Goal: Task Accomplishment & Management: Use online tool/utility

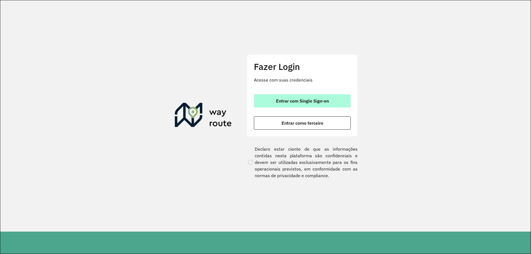
click at [333, 101] on button "Entrar com Single Sign-on" at bounding box center [302, 100] width 97 height 13
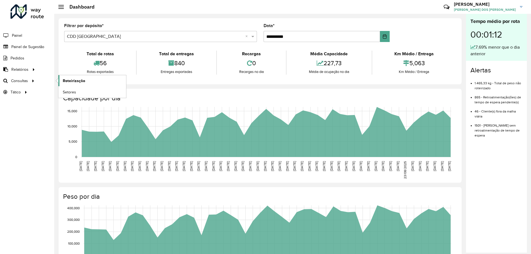
click at [78, 80] on span "Roteirização" at bounding box center [74, 81] width 22 height 6
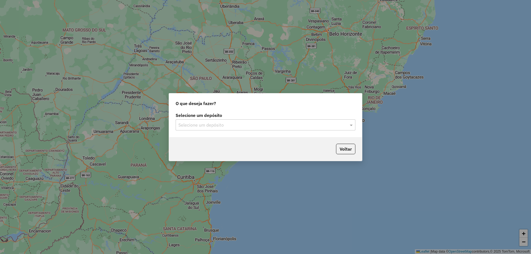
drag, startPoint x: 329, startPoint y: 128, endPoint x: 328, endPoint y: 132, distance: 4.3
click at [329, 128] on div "Selecione um depósito" at bounding box center [265, 124] width 180 height 11
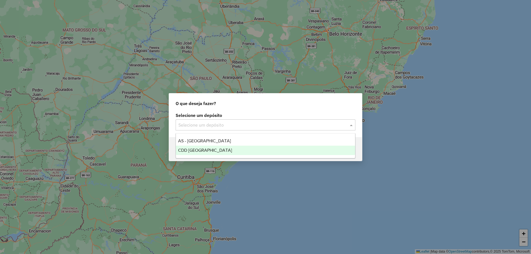
click at [202, 148] on span "CDD [GEOGRAPHIC_DATA]" at bounding box center [205, 150] width 54 height 5
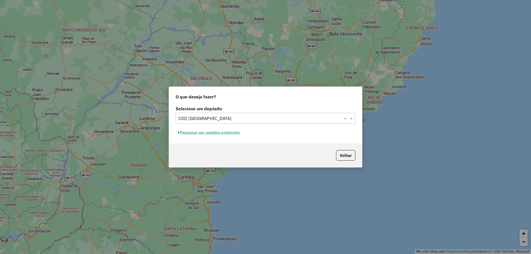
click at [203, 132] on button "Pesquisar por sessões existentes" at bounding box center [208, 132] width 67 height 9
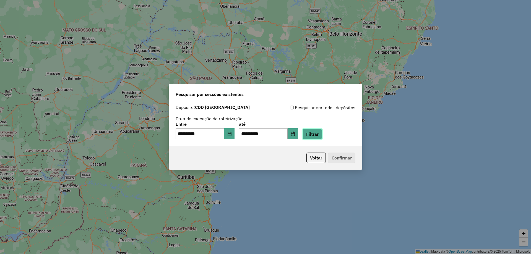
click at [318, 136] on button "Filtrar" at bounding box center [312, 134] width 20 height 11
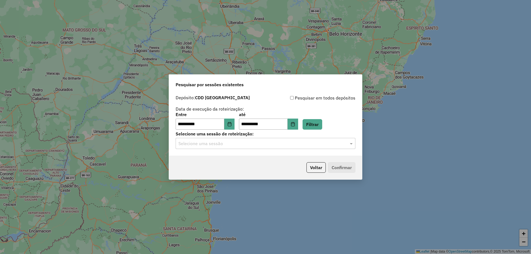
click at [343, 137] on label "Selecione uma sessão de roteirização:" at bounding box center [265, 133] width 180 height 7
drag, startPoint x: 345, startPoint y: 141, endPoint x: 345, endPoint y: 137, distance: 4.7
click at [345, 138] on div "Selecione uma sessão" at bounding box center [265, 143] width 180 height 11
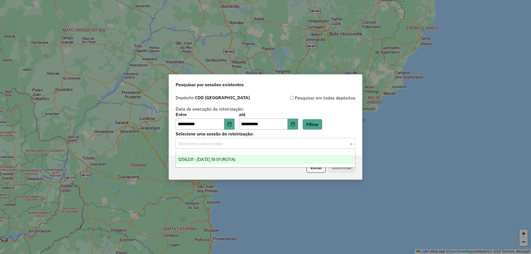
click at [219, 160] on span "1256231 - 30/08/2025 19:01 (ROTA)" at bounding box center [206, 159] width 57 height 5
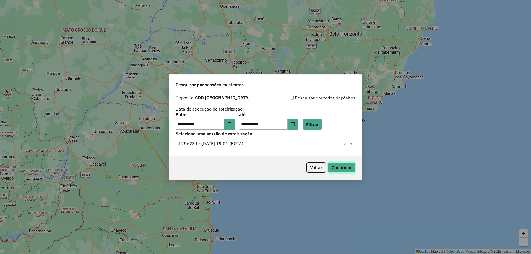
click at [333, 167] on button "Confirmar" at bounding box center [341, 167] width 27 height 11
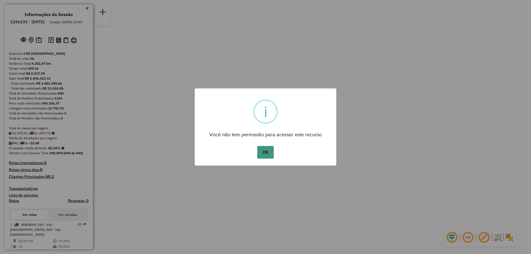
click at [271, 152] on button "OK" at bounding box center [265, 152] width 16 height 13
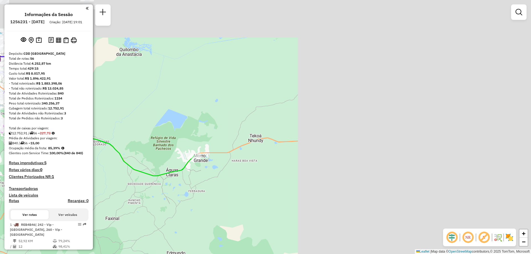
drag, startPoint x: 340, startPoint y: 143, endPoint x: 236, endPoint y: 118, distance: 107.1
click at [195, 170] on div "Janela de atendimento Grade de atendimento Capacidade Transportadoras Veículos …" at bounding box center [265, 127] width 531 height 254
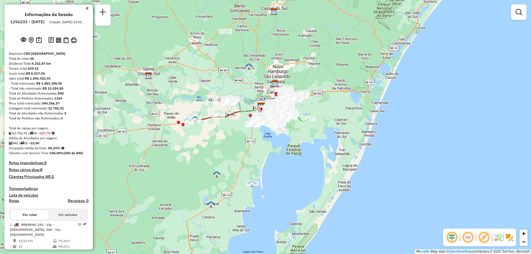
drag, startPoint x: 393, startPoint y: 72, endPoint x: 348, endPoint y: 95, distance: 50.4
click at [349, 96] on div "Janela de atendimento Grade de atendimento Capacidade Transportadoras Veículos …" at bounding box center [265, 127] width 531 height 254
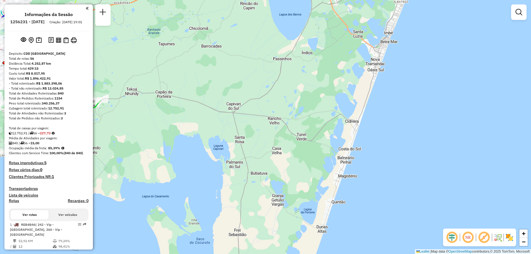
drag, startPoint x: 393, startPoint y: 74, endPoint x: 377, endPoint y: 85, distance: 19.0
click at [377, 91] on div "Janela de atendimento Grade de atendimento Capacidade Transportadoras Veículos …" at bounding box center [265, 127] width 531 height 254
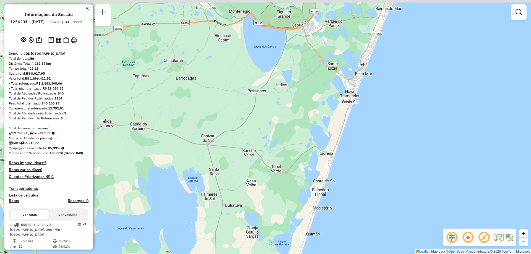
drag, startPoint x: 338, startPoint y: 77, endPoint x: 327, endPoint y: 94, distance: 20.5
click at [327, 94] on div "Janela de atendimento Grade de atendimento Capacidade Transportadoras Veículos …" at bounding box center [265, 127] width 531 height 254
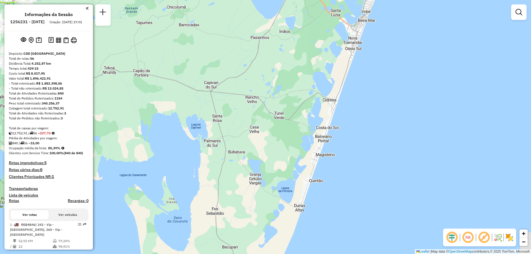
drag, startPoint x: 309, startPoint y: 231, endPoint x: 315, endPoint y: 174, distance: 58.1
click at [315, 176] on div "Janela de atendimento Grade de atendimento Capacidade Transportadoras Veículos …" at bounding box center [265, 127] width 531 height 254
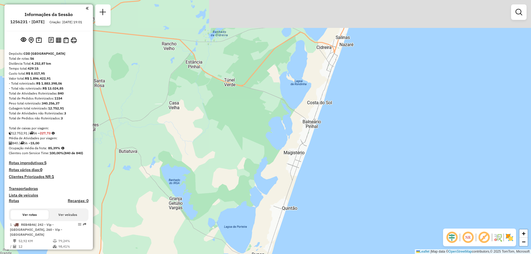
drag, startPoint x: 321, startPoint y: 61, endPoint x: 314, endPoint y: 81, distance: 21.1
click at [299, 98] on div "Janela de atendimento Grade de atendimento Capacidade Transportadoras Veículos …" at bounding box center [265, 127] width 531 height 254
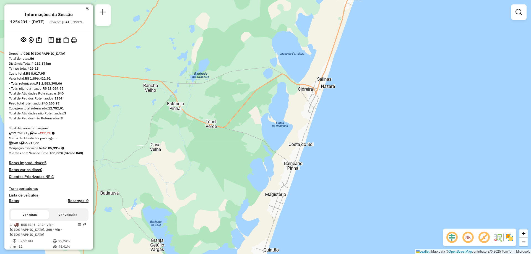
drag, startPoint x: 328, startPoint y: 66, endPoint x: 310, endPoint y: 104, distance: 42.4
click at [310, 104] on div "Janela de atendimento Grade de atendimento Capacidade Transportadoras Veículos …" at bounding box center [265, 127] width 531 height 254
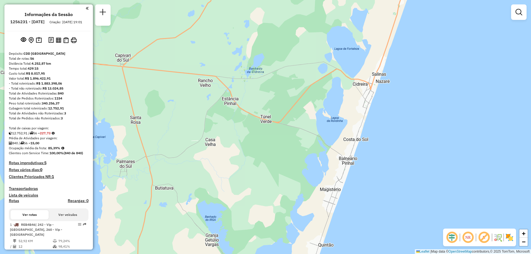
drag, startPoint x: 243, startPoint y: 91, endPoint x: 287, endPoint y: 84, distance: 45.3
click at [287, 84] on div "Janela de atendimento Grade de atendimento Capacidade Transportadoras Veículos …" at bounding box center [265, 127] width 531 height 254
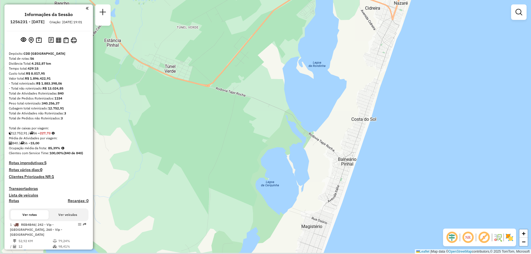
drag, startPoint x: 361, startPoint y: 120, endPoint x: 361, endPoint y: 61, distance: 59.4
click at [361, 61] on div "Janela de atendimento Grade de atendimento Capacidade Transportadoras Veículos …" at bounding box center [265, 127] width 531 height 254
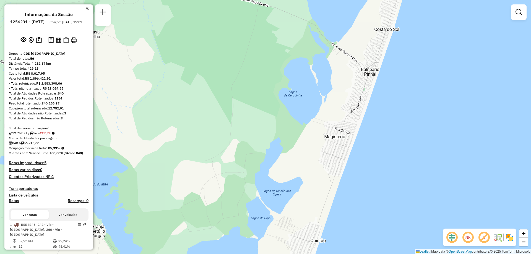
drag, startPoint x: 319, startPoint y: 190, endPoint x: 342, endPoint y: 107, distance: 86.7
click at [342, 107] on div "Janela de atendimento Grade de atendimento Capacidade Transportadoras Veículos …" at bounding box center [265, 127] width 531 height 254
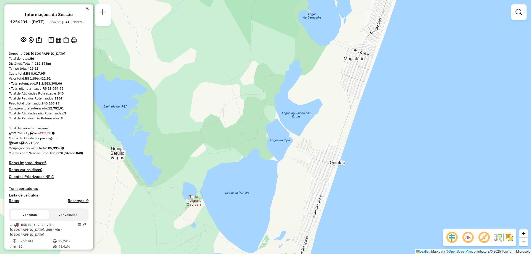
drag, startPoint x: 315, startPoint y: 172, endPoint x: 328, endPoint y: 110, distance: 62.8
click at [328, 110] on div "Janela de atendimento Grade de atendimento Capacidade Transportadoras Veículos …" at bounding box center [265, 127] width 531 height 254
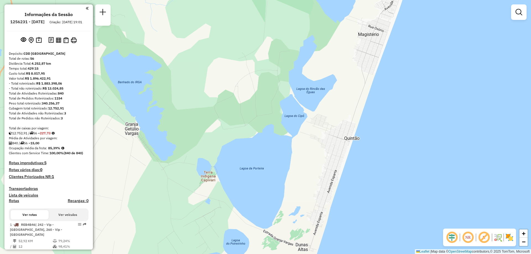
drag, startPoint x: 309, startPoint y: 161, endPoint x: 271, endPoint y: 250, distance: 96.6
click at [263, 254] on html "Aguarde... Pop-up bloqueado! Seu navegador bloqueou automáticamente a abertura …" at bounding box center [265, 127] width 531 height 254
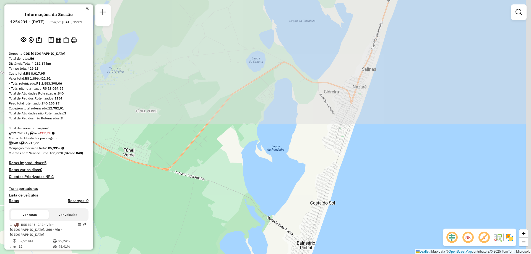
drag, startPoint x: 331, startPoint y: 76, endPoint x: 292, endPoint y: 222, distance: 150.9
click at [292, 222] on div "Janela de atendimento Grade de atendimento Capacidade Transportadoras Veículos …" at bounding box center [265, 127] width 531 height 254
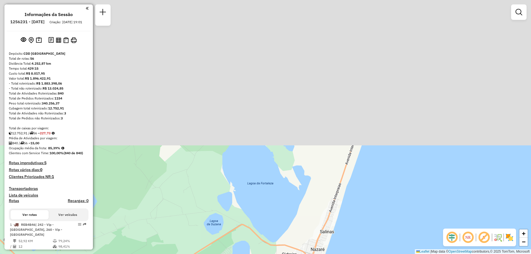
drag, startPoint x: 350, startPoint y: 54, endPoint x: 326, endPoint y: 149, distance: 98.3
click at [308, 217] on div "Janela de atendimento Grade de atendimento Capacidade Transportadoras Veículos …" at bounding box center [265, 127] width 531 height 254
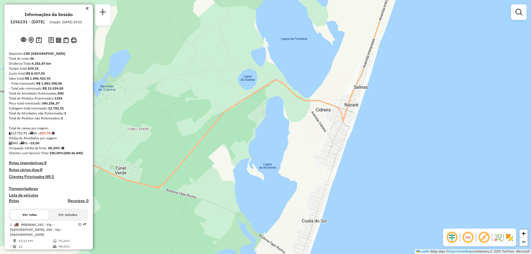
drag, startPoint x: 313, startPoint y: 200, endPoint x: 339, endPoint y: 79, distance: 123.5
click at [339, 79] on div "Janela de atendimento Grade de atendimento Capacidade Transportadoras Veículos …" at bounding box center [265, 127] width 531 height 254
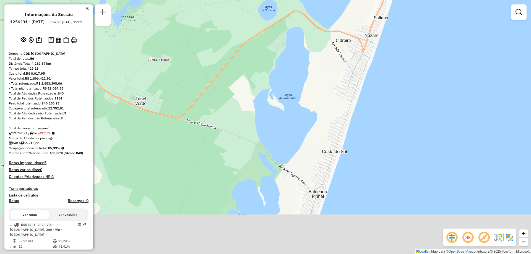
drag, startPoint x: 312, startPoint y: 176, endPoint x: 340, endPoint y: 84, distance: 96.4
click at [338, 89] on div "Janela de atendimento Grade de atendimento Capacidade Transportadoras Veículos …" at bounding box center [265, 127] width 531 height 254
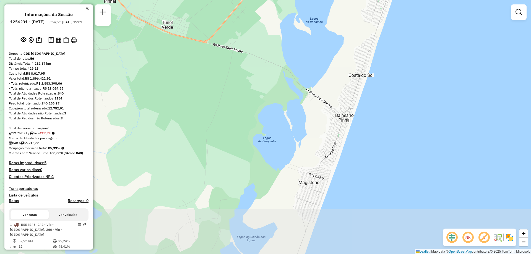
drag, startPoint x: 303, startPoint y: 189, endPoint x: 323, endPoint y: 131, distance: 61.4
click at [323, 131] on div "Janela de atendimento Grade de atendimento Capacidade Transportadoras Veículos …" at bounding box center [265, 127] width 531 height 254
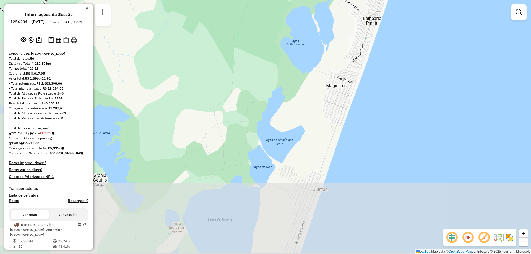
drag, startPoint x: 297, startPoint y: 192, endPoint x: 326, endPoint y: 97, distance: 99.4
click at [326, 97] on div "Janela de atendimento Grade de atendimento Capacidade Transportadoras Veículos …" at bounding box center [265, 127] width 531 height 254
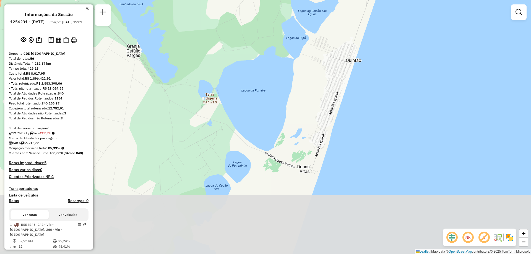
drag, startPoint x: 284, startPoint y: 185, endPoint x: 322, endPoint y: 46, distance: 143.7
click at [320, 51] on div "Janela de atendimento Grade de atendimento Capacidade Transportadoras Veículos …" at bounding box center [265, 127] width 531 height 254
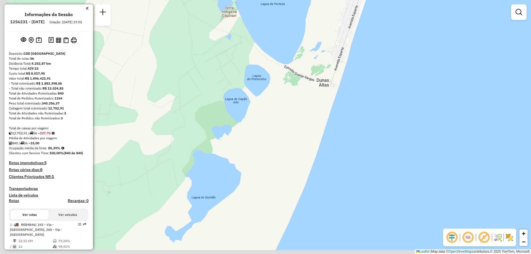
drag, startPoint x: 284, startPoint y: 186, endPoint x: 295, endPoint y: 104, distance: 82.7
click at [295, 104] on div "Janela de atendimento Grade de atendimento Capacidade Transportadoras Veículos …" at bounding box center [265, 127] width 531 height 254
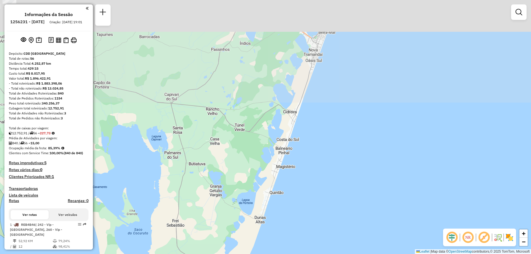
drag, startPoint x: 313, startPoint y: 74, endPoint x: 262, endPoint y: 205, distance: 140.2
click at [262, 205] on div "Janela de atendimento Grade de atendimento Capacidade Transportadoras Veículos …" at bounding box center [265, 127] width 531 height 254
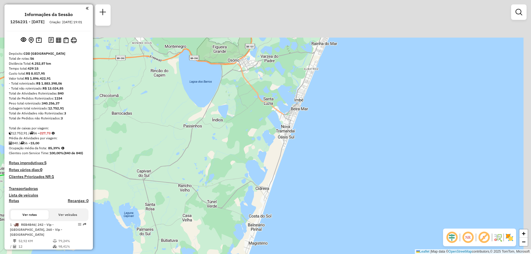
drag, startPoint x: 297, startPoint y: 67, endPoint x: 274, endPoint y: 145, distance: 80.9
click at [264, 162] on div "Janela de atendimento Grade de atendimento Capacidade Transportadoras Veículos …" at bounding box center [265, 127] width 531 height 254
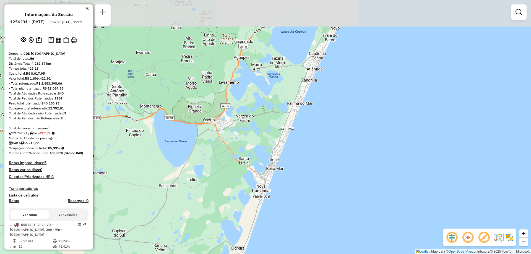
drag, startPoint x: 319, startPoint y: 52, endPoint x: 300, endPoint y: 91, distance: 43.3
click at [300, 91] on div "Janela de atendimento Grade de atendimento Capacidade Transportadoras Veículos …" at bounding box center [265, 127] width 531 height 254
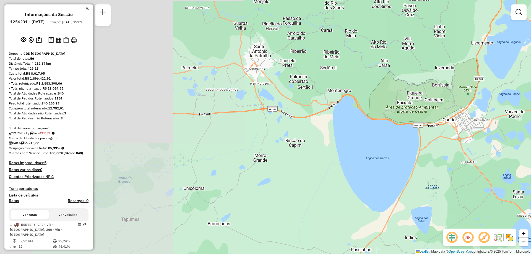
drag, startPoint x: 242, startPoint y: 112, endPoint x: 530, endPoint y: 107, distance: 288.8
click at [530, 107] on div "Janela de atendimento Grade de atendimento Capacidade Transportadoras Veículos …" at bounding box center [265, 127] width 531 height 254
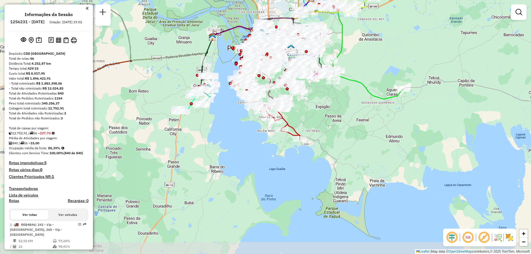
drag, startPoint x: 326, startPoint y: 169, endPoint x: 367, endPoint y: 160, distance: 41.6
click at [367, 160] on div "Janela de atendimento Grade de atendimento Capacidade Transportadoras Veículos …" at bounding box center [265, 127] width 531 height 254
